Goal: Transaction & Acquisition: Purchase product/service

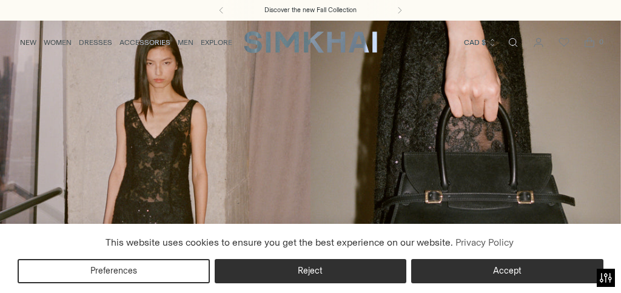
scroll to position [32, 0]
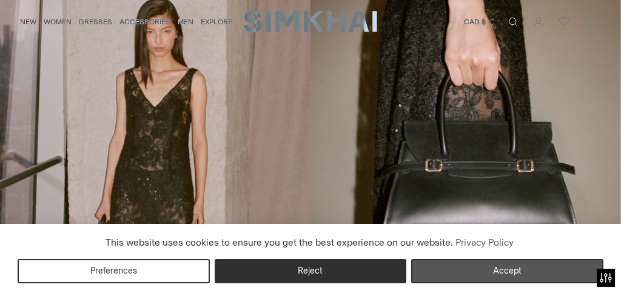
click at [473, 279] on button "Accept" at bounding box center [507, 271] width 192 height 24
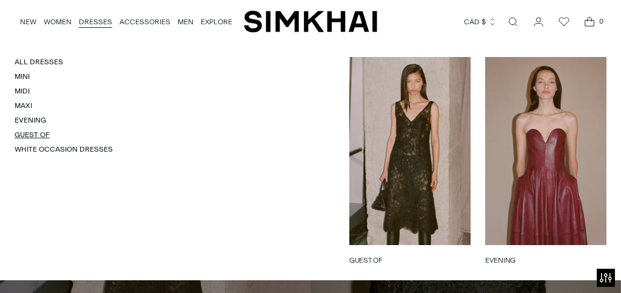
click at [23, 131] on link "Guest Of" at bounding box center [32, 134] width 35 height 8
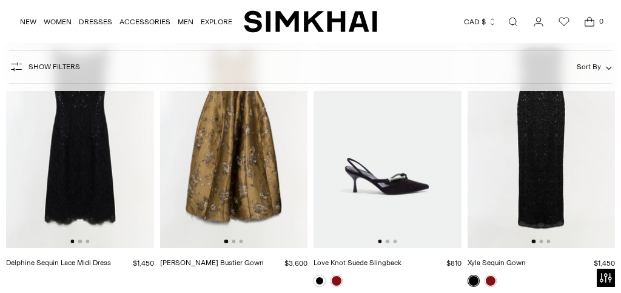
scroll to position [142, 0]
click at [490, 282] on link at bounding box center [490, 280] width 12 height 12
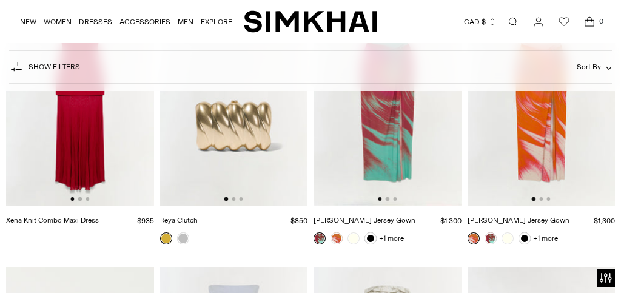
scroll to position [5853, 0]
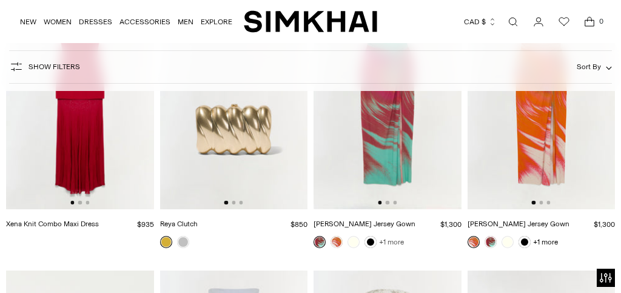
click at [390, 233] on link "+1 more" at bounding box center [391, 241] width 25 height 17
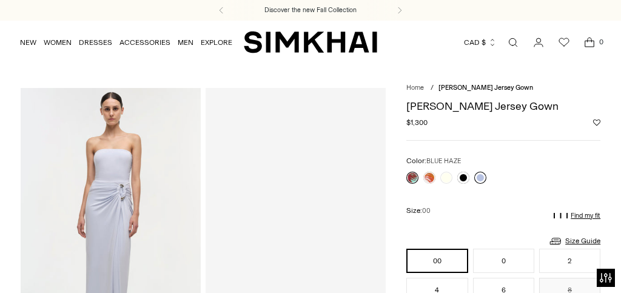
click at [482, 175] on link at bounding box center [480, 177] width 12 height 12
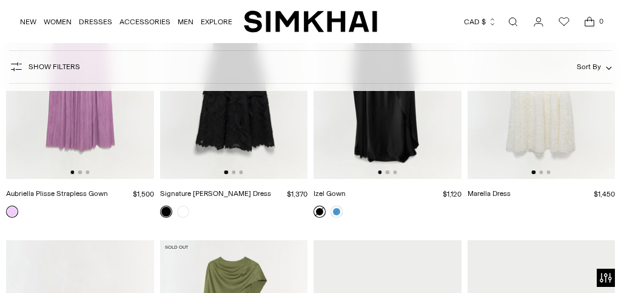
scroll to position [6776, 0]
